Goal: Information Seeking & Learning: Compare options

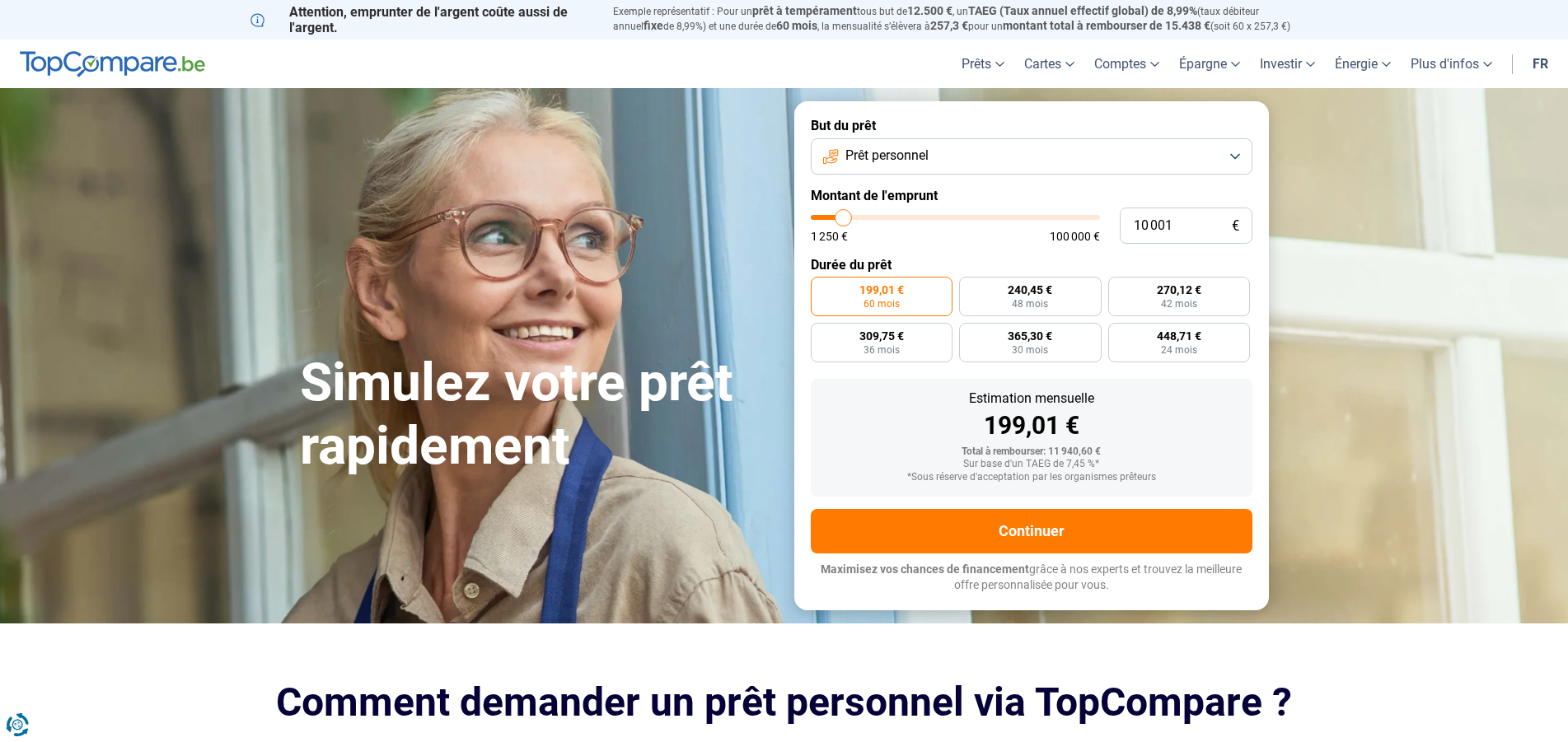
type input "9 500"
type input "9500"
type input "10 250"
type input "10250"
type input "10 500"
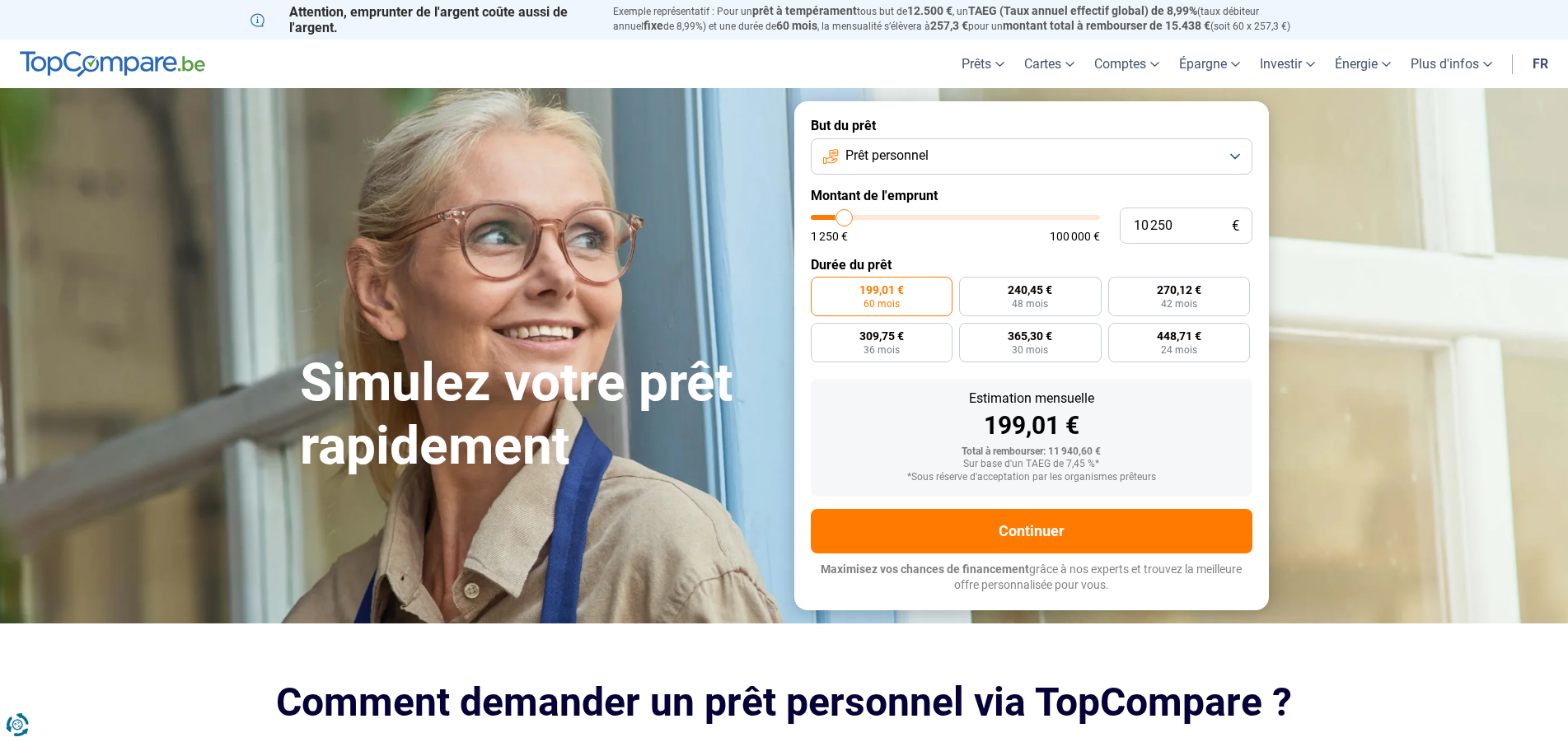
type input "10500"
type input "10 750"
type input "10750"
type input "11 000"
type input "11000"
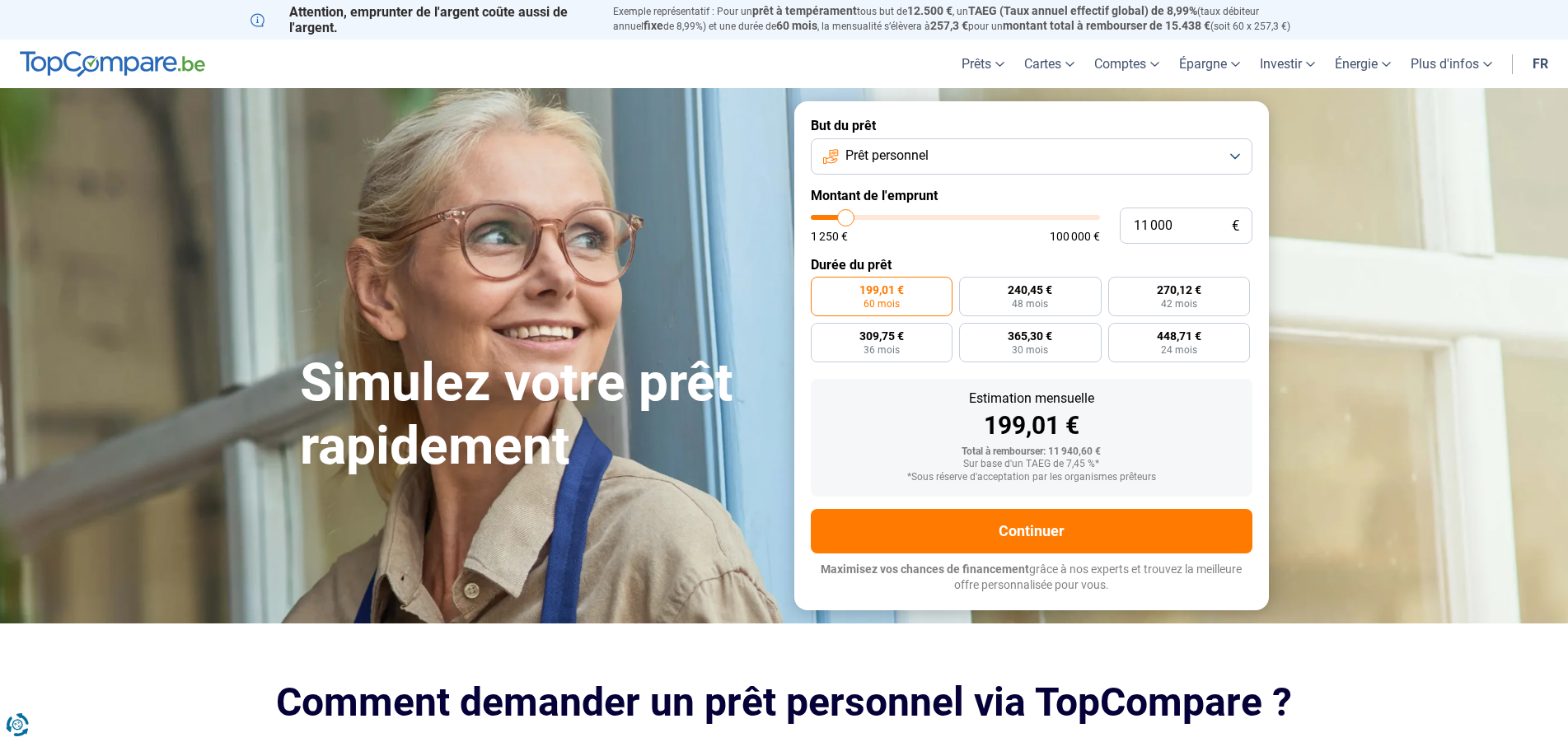
type input "11 500"
type input "11500"
type input "11 750"
type input "11750"
click at [847, 219] on input "range" at bounding box center [956, 217] width 289 height 5
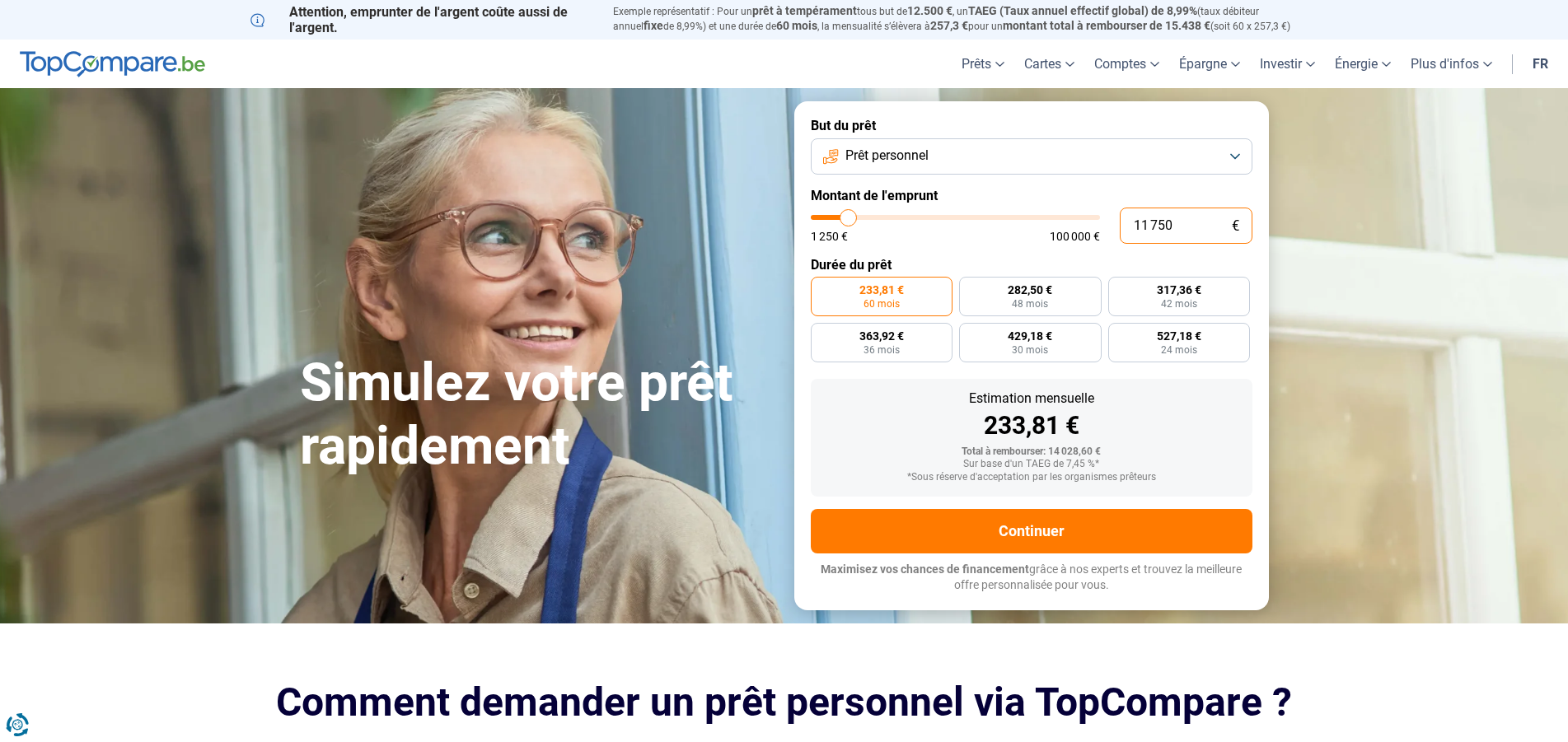
click at [1195, 235] on input "11 750" at bounding box center [1186, 225] width 133 height 36
type input "1 175"
type input "1250"
type input "117"
type input "1250"
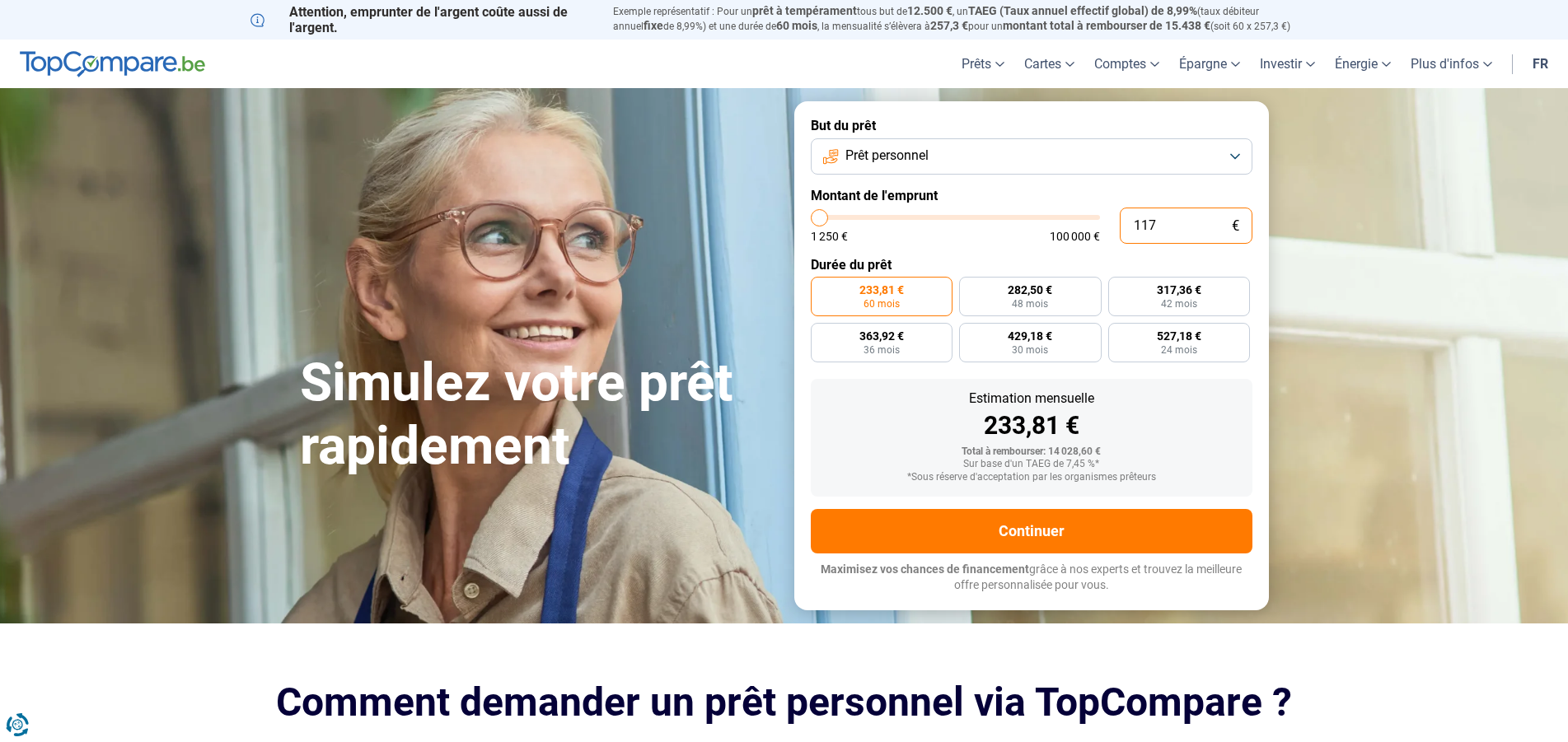
type input "11"
type input "1250"
type input "1"
type input "1250"
type input "0"
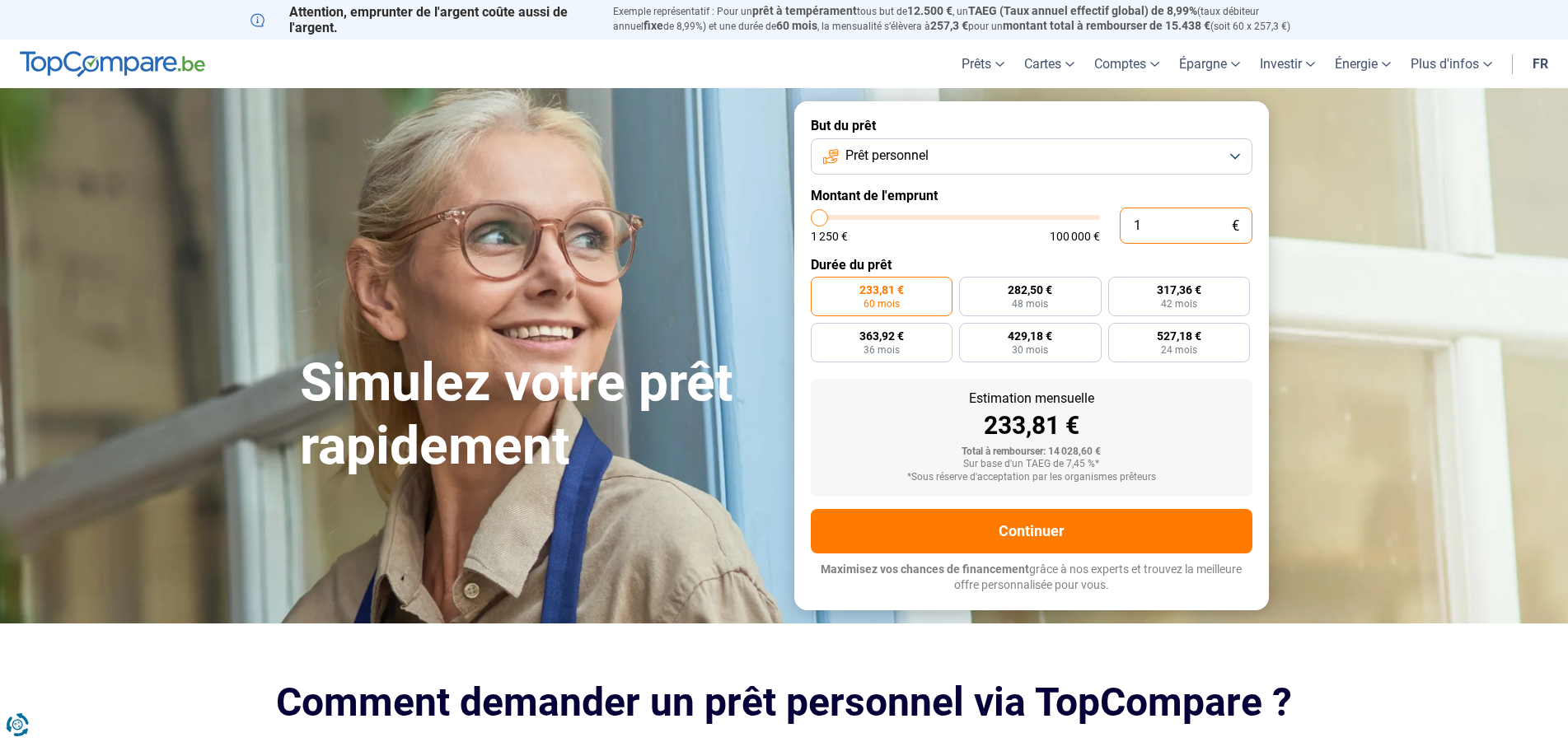
type input "1250"
type input "1"
type input "1250"
type input "15"
type input "1250"
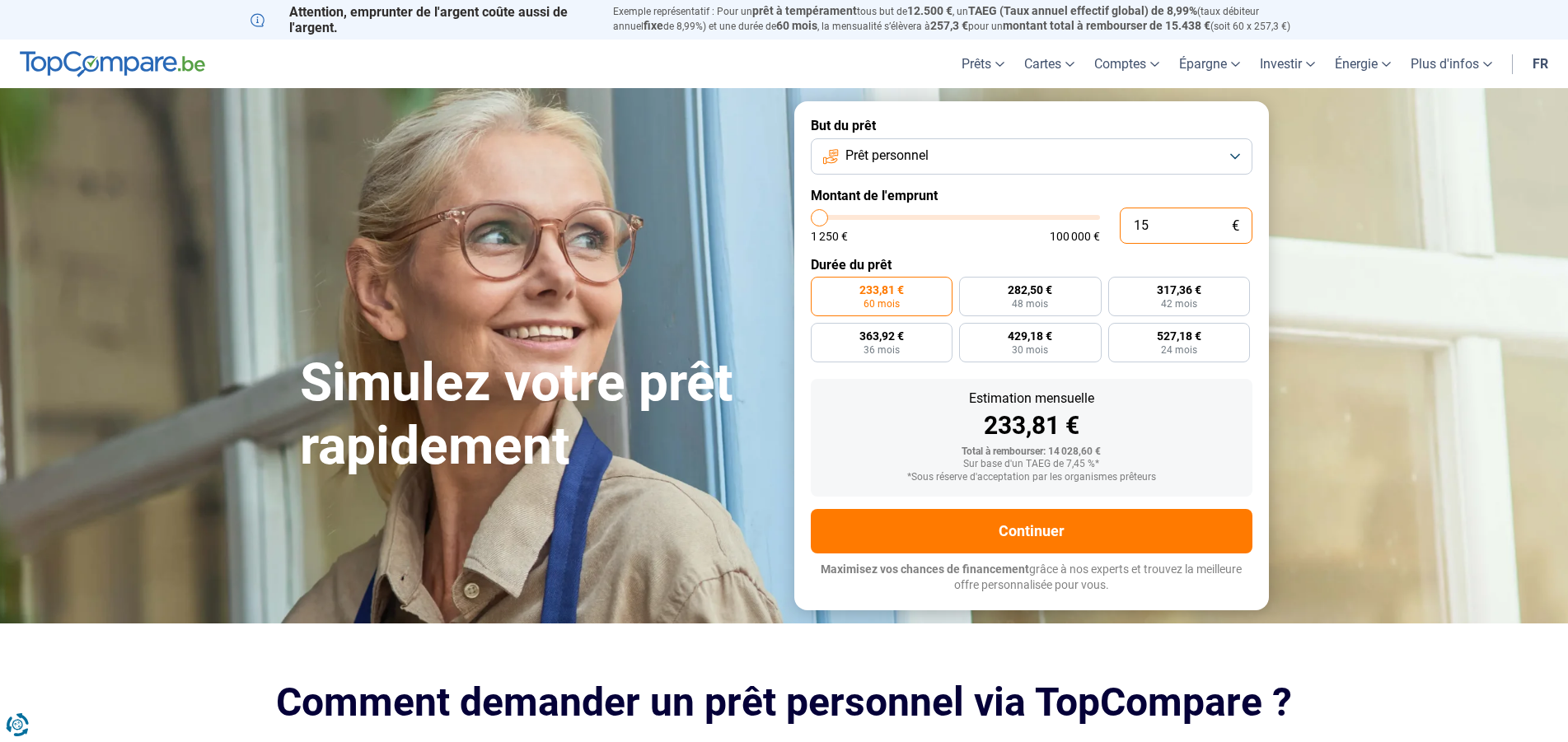
type input "150"
type input "1250"
type input "1 500"
type input "1500"
type input "1 500"
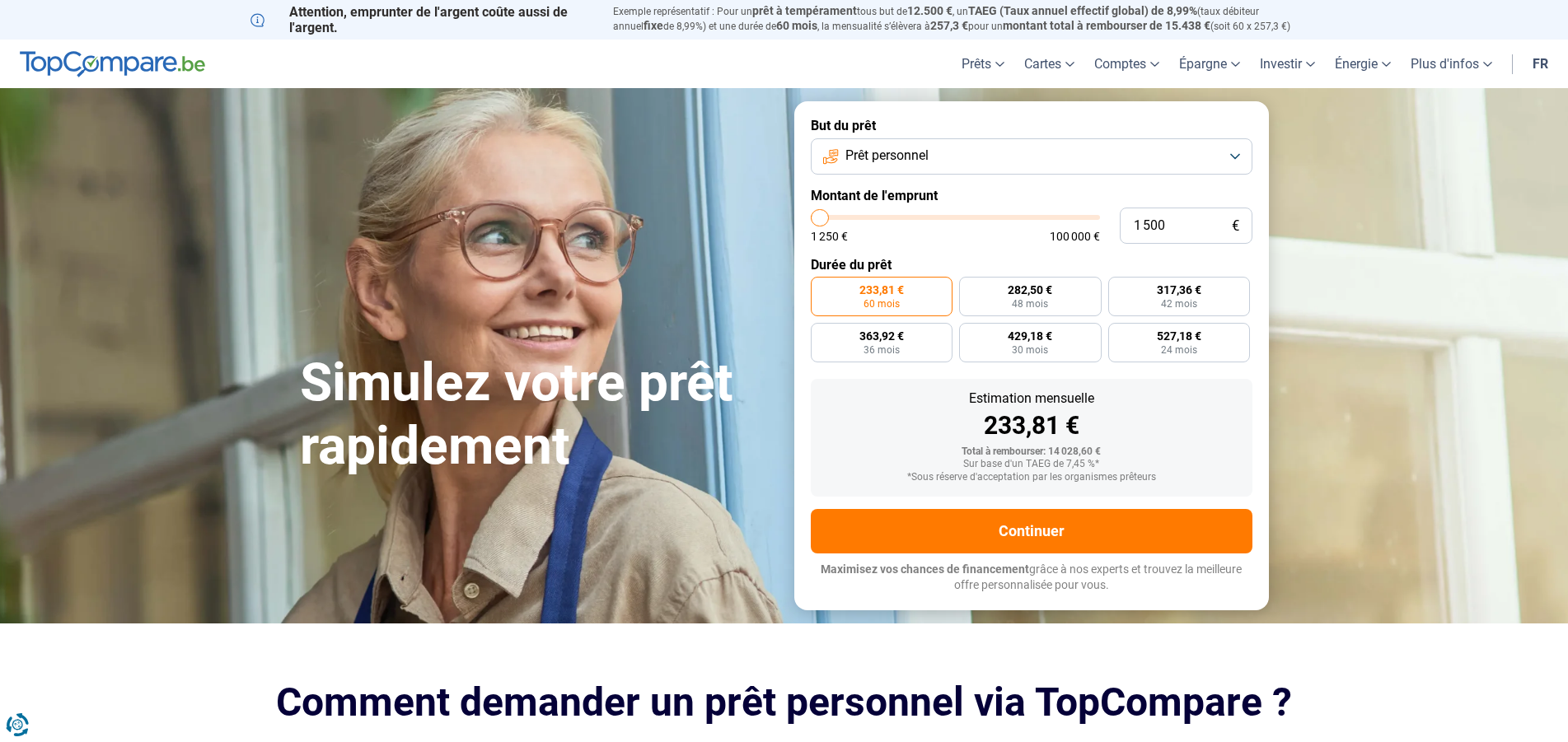
radio input "true"
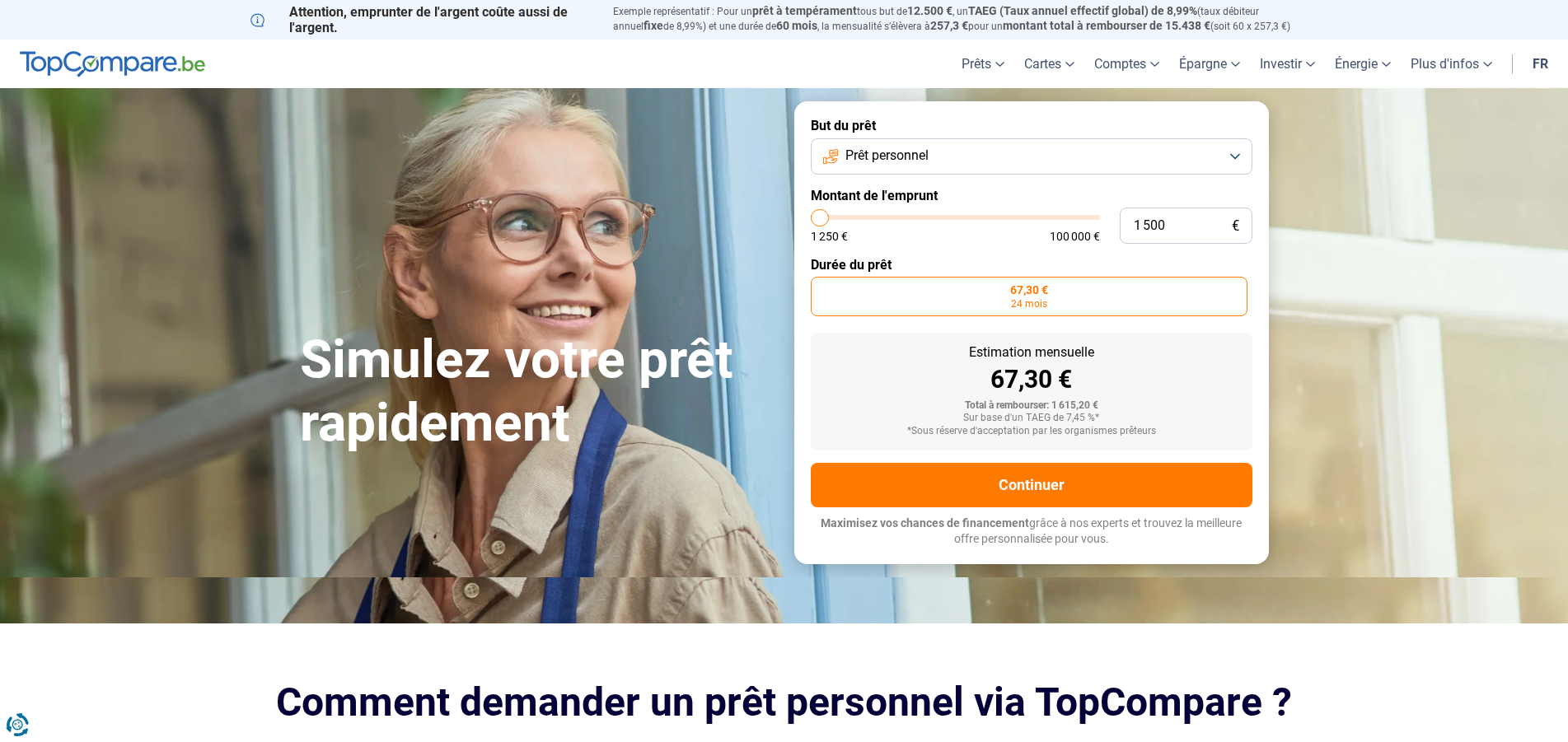
click at [979, 227] on div "1 250 € 100 000 €" at bounding box center [956, 229] width 289 height 28
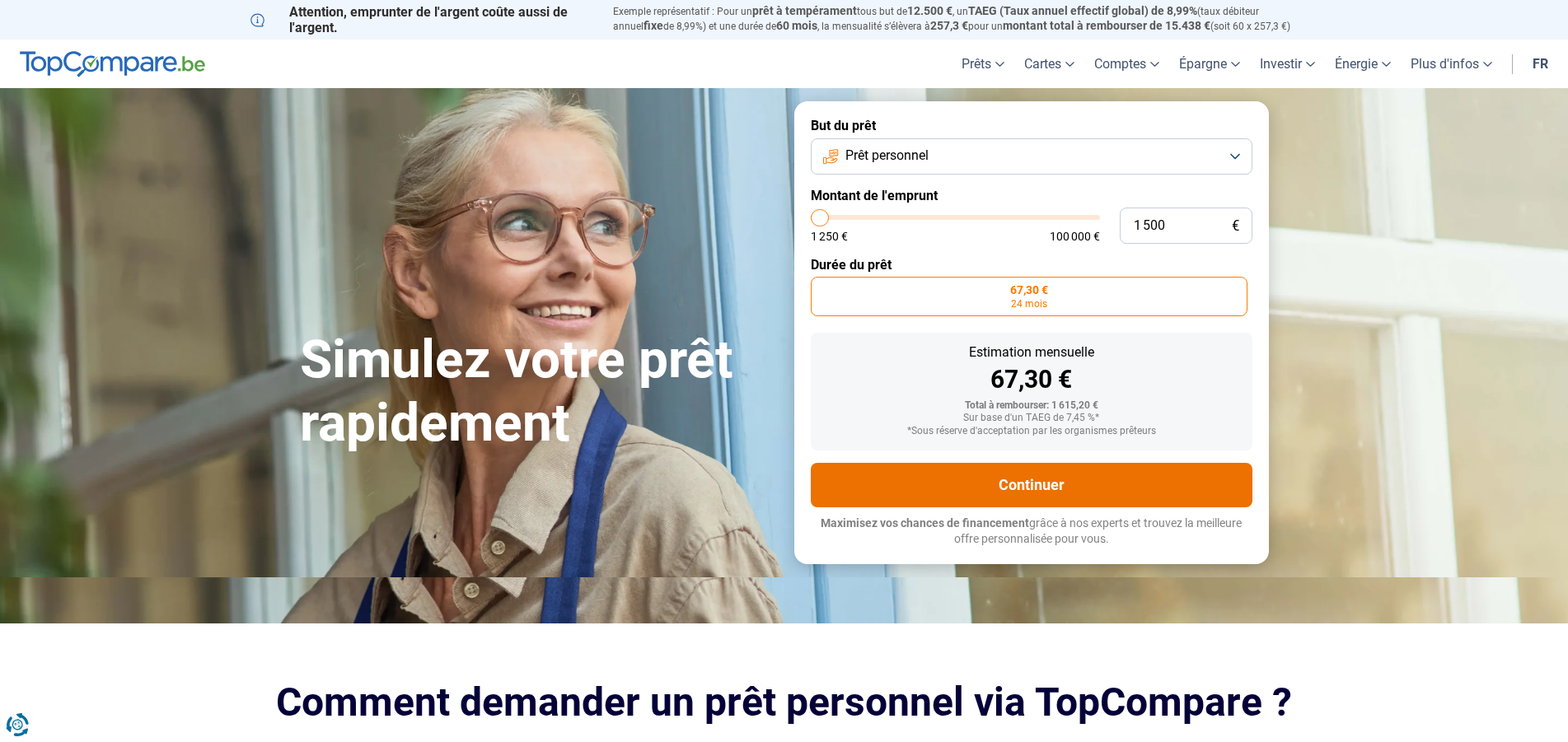
click at [981, 464] on button "Continuer" at bounding box center [1032, 485] width 442 height 44
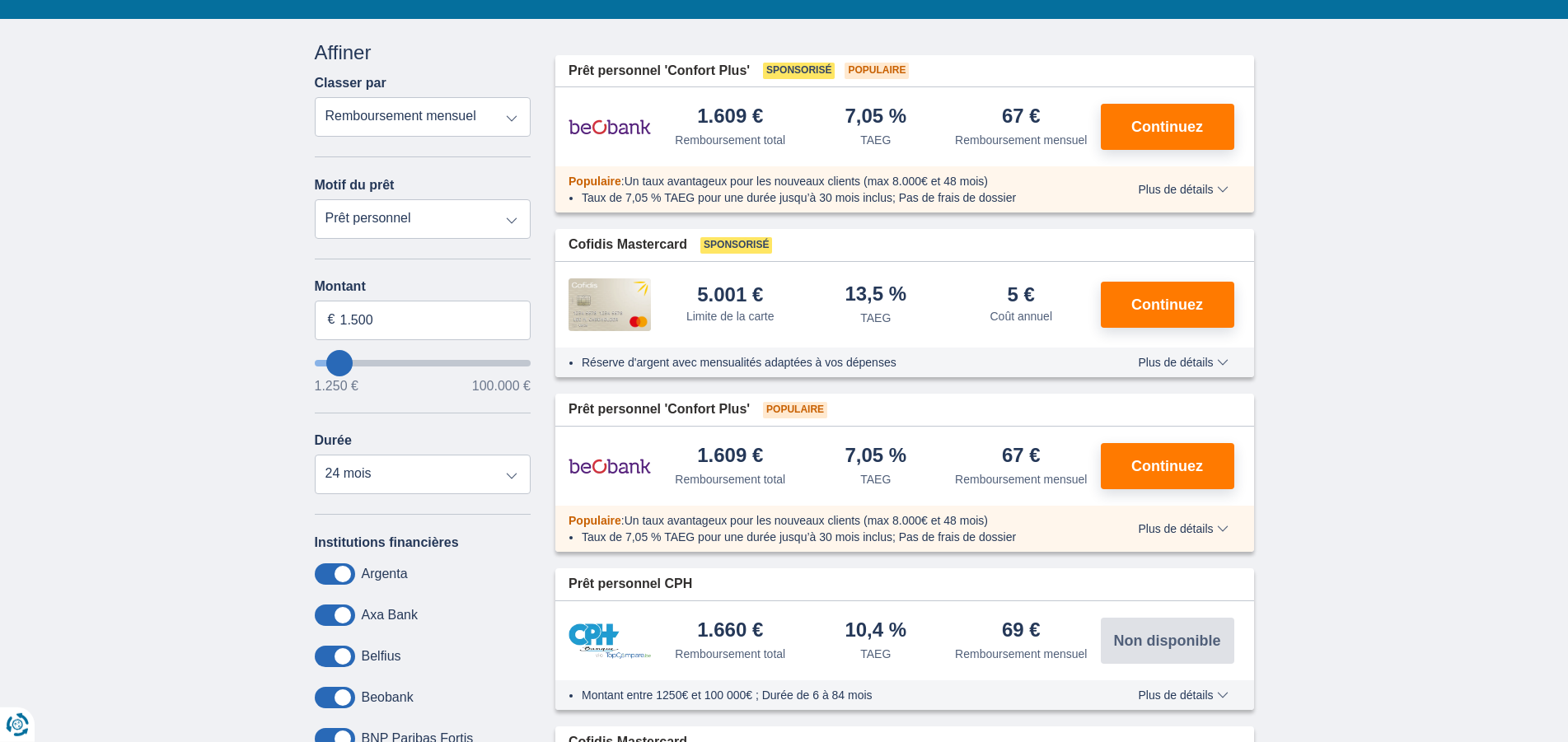
scroll to position [84, 0]
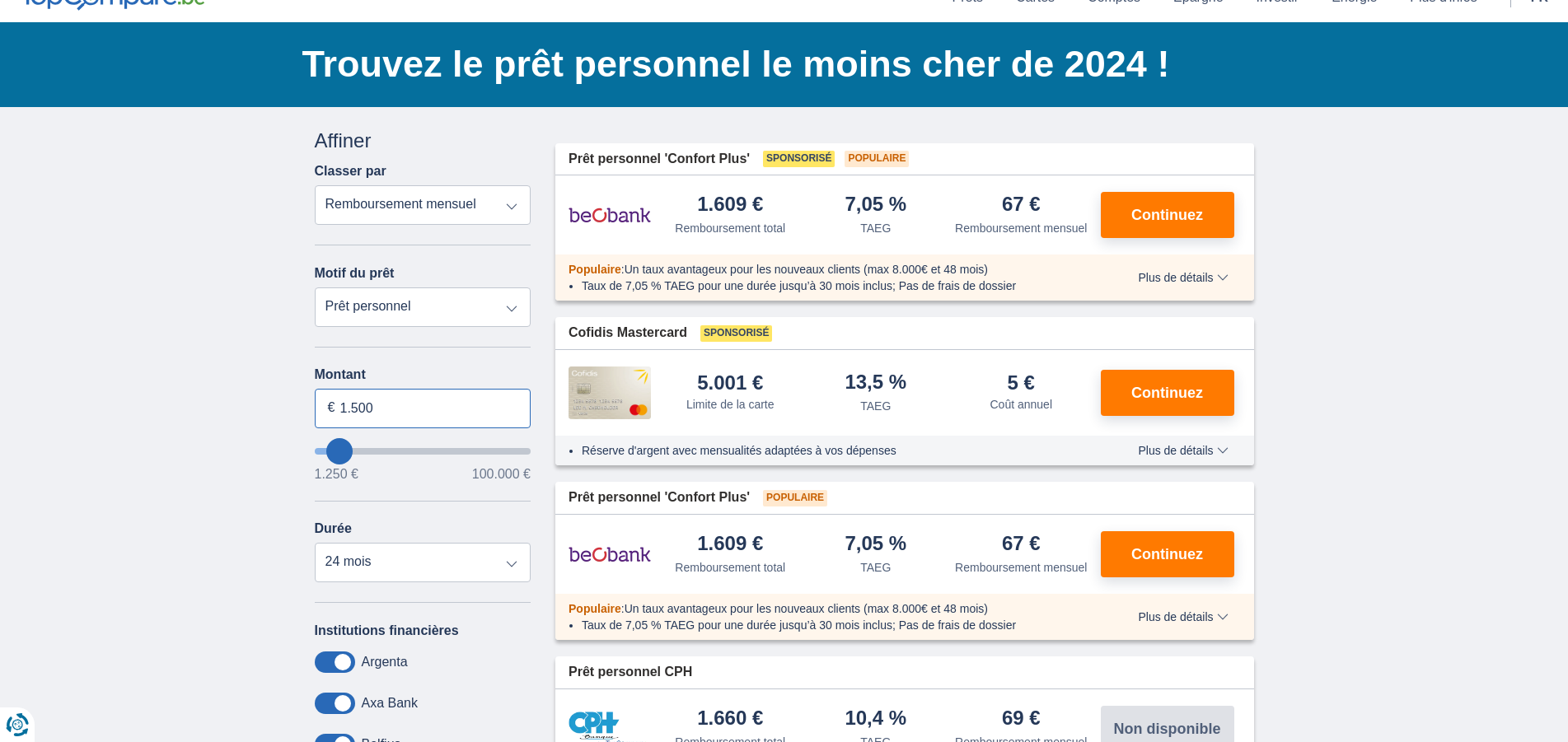
click at [393, 406] on input "1.500" at bounding box center [423, 408] width 217 height 39
type input "1"
type input "2.000"
type input "2250"
click at [177, 385] on div "× widget.non-eligible-application.title widget.non-eligible-application.text no…" at bounding box center [784, 643] width 1568 height 1072
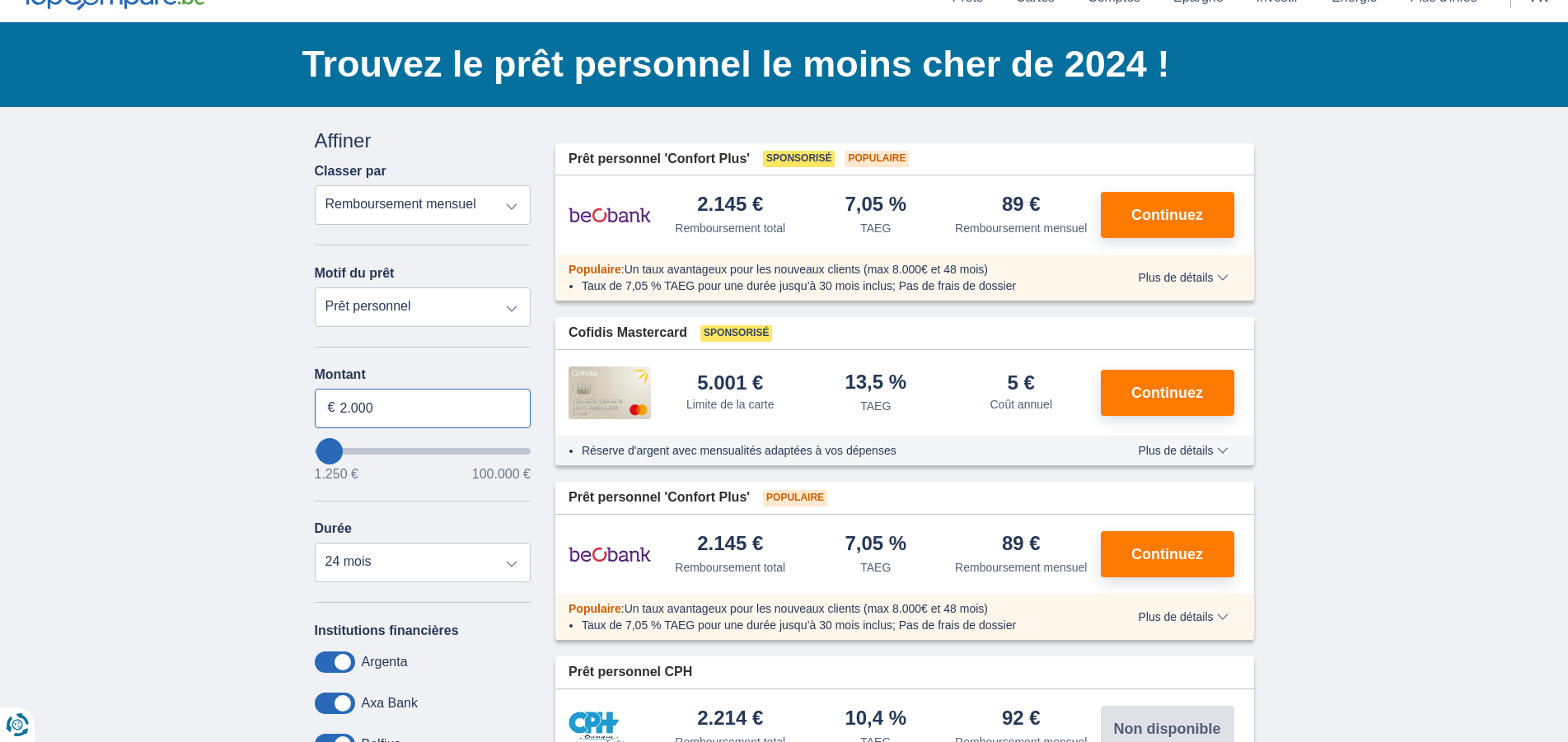
click at [404, 400] on input "2.000" at bounding box center [423, 408] width 217 height 39
type input "2"
type input "5.000"
type input "5250"
click at [230, 351] on div "× widget.non-eligible-application.title widget.non-eligible-application.text no…" at bounding box center [784, 643] width 1568 height 1072
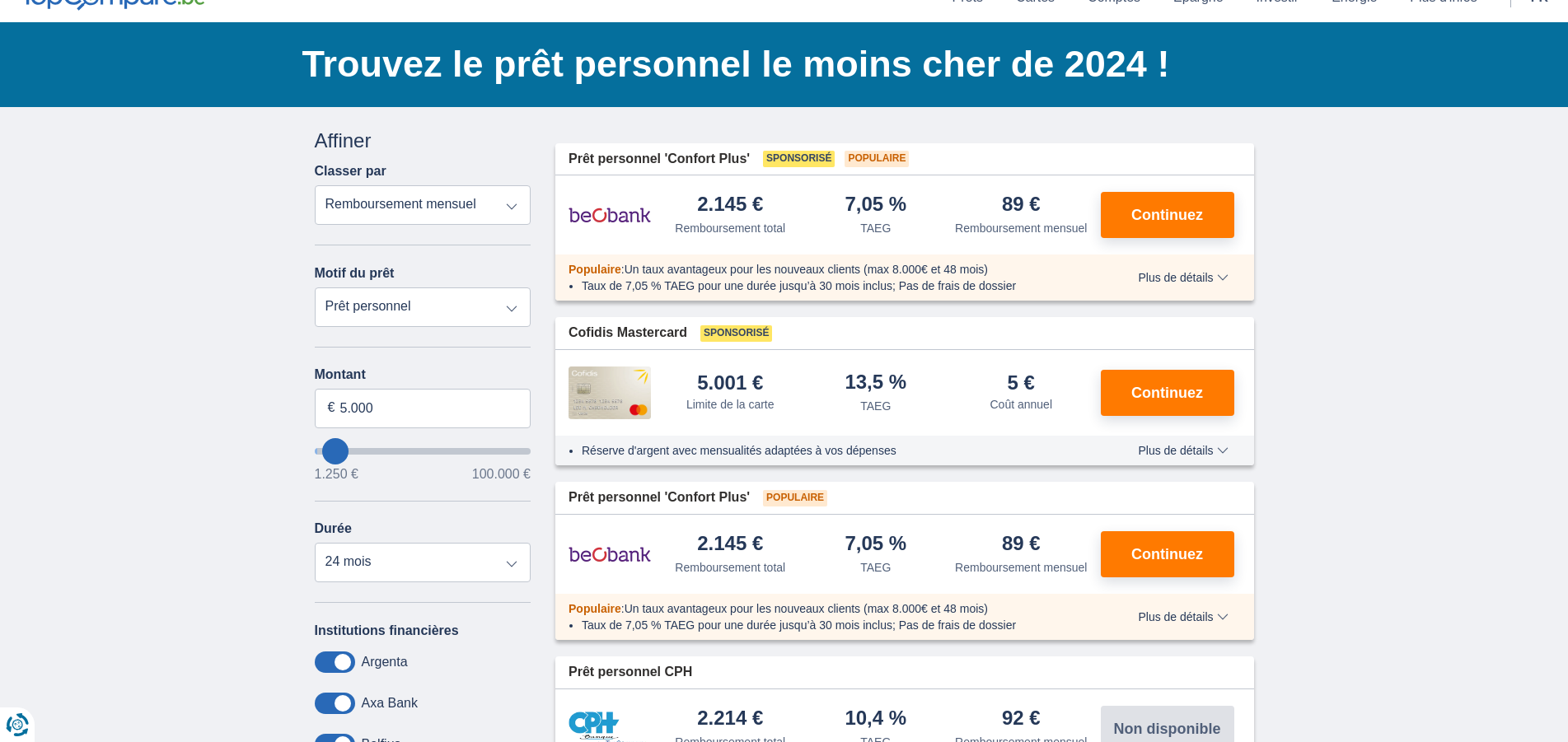
select select "36"
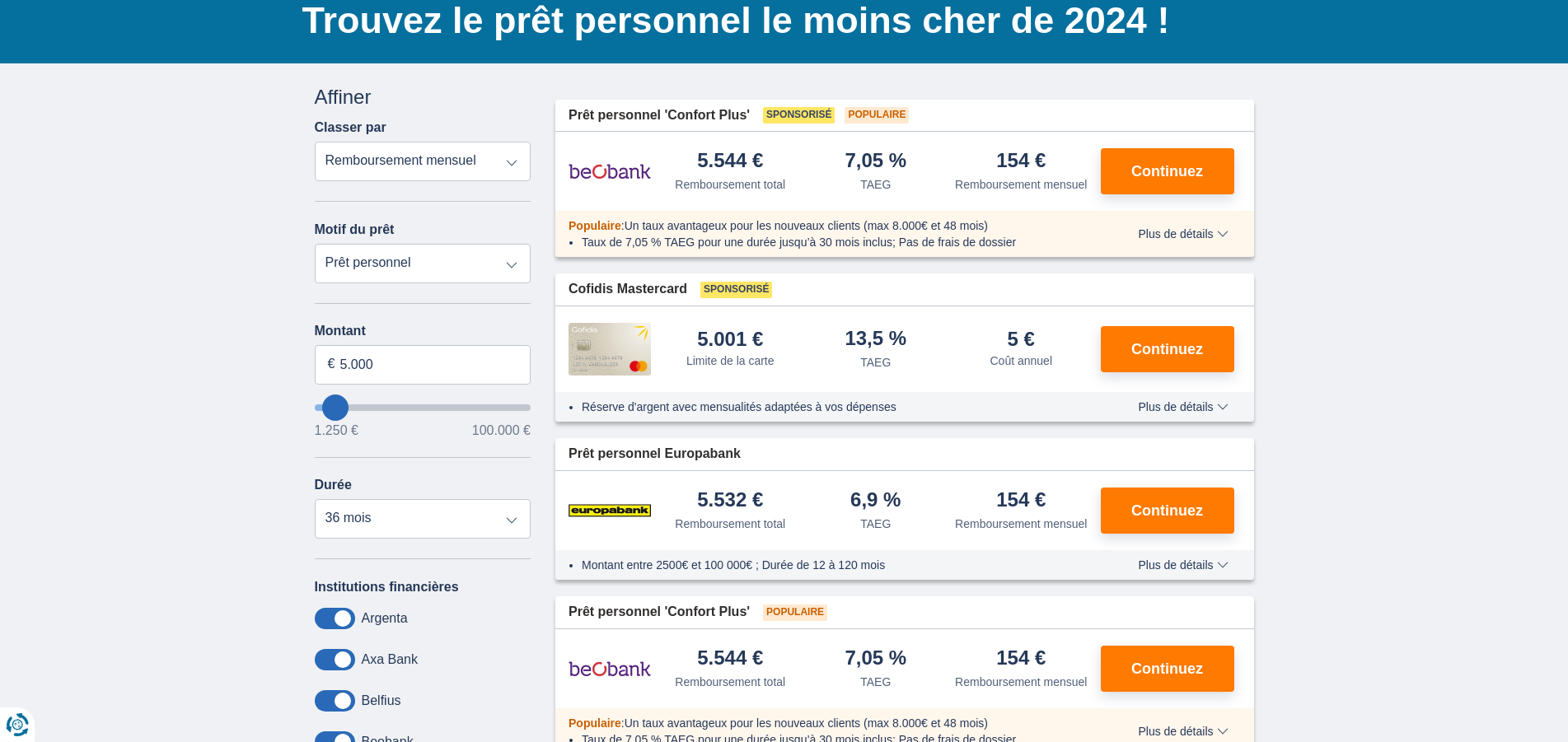
scroll to position [168, 0]
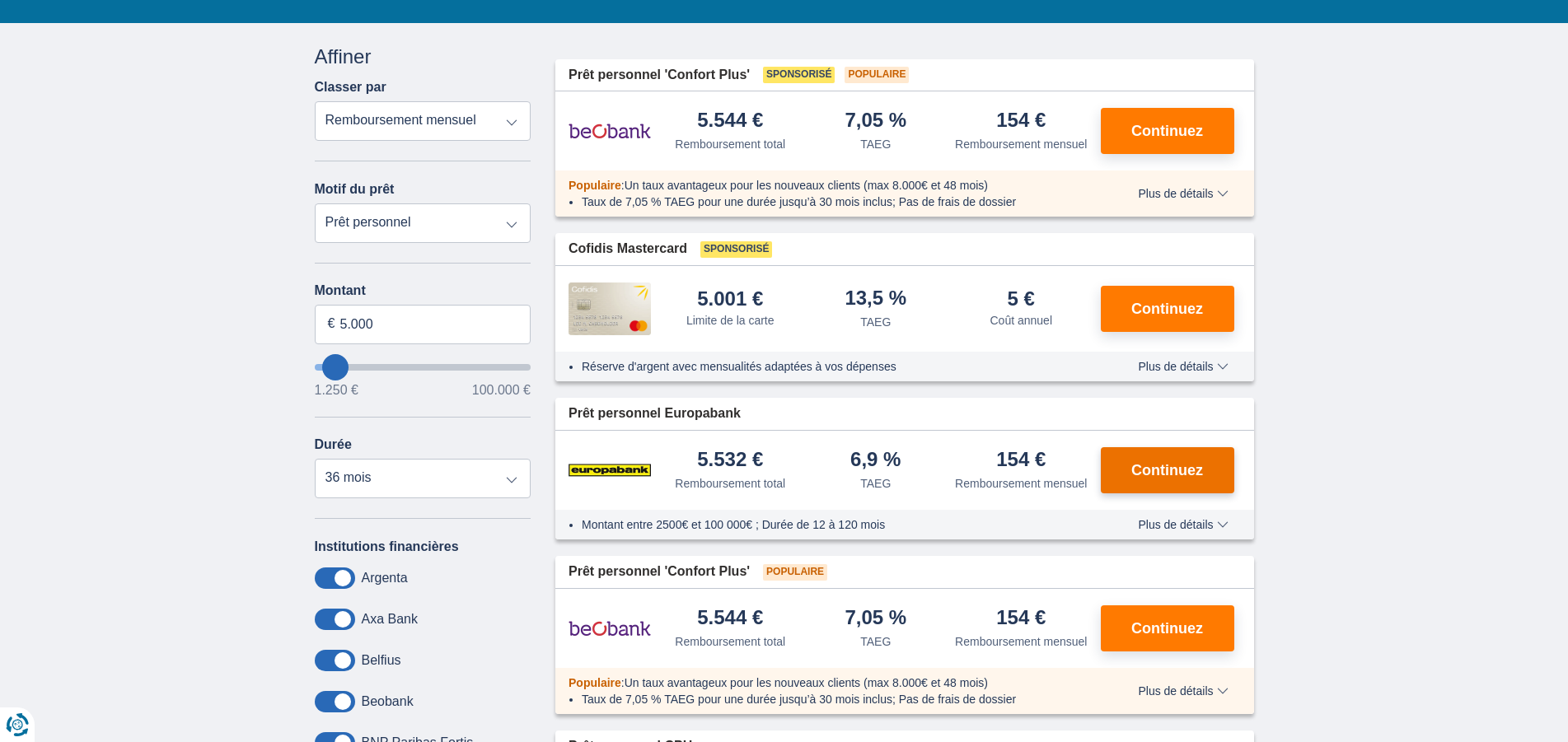
click at [1161, 478] on span "Continuez" at bounding box center [1167, 470] width 72 height 15
